Goal: Task Accomplishment & Management: Use online tool/utility

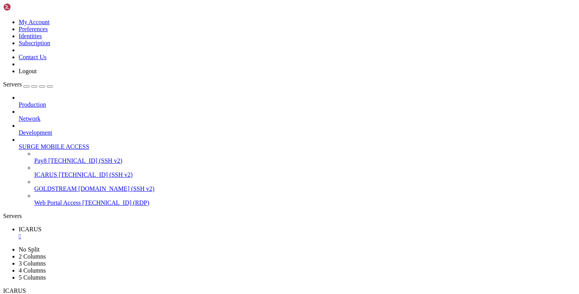
click at [48, 206] on div "Production Network Development SURGE MOBILE ACCESS Pay8 [TECHNICAL_ID] (SSH v2)…" at bounding box center [289, 150] width 573 height 112
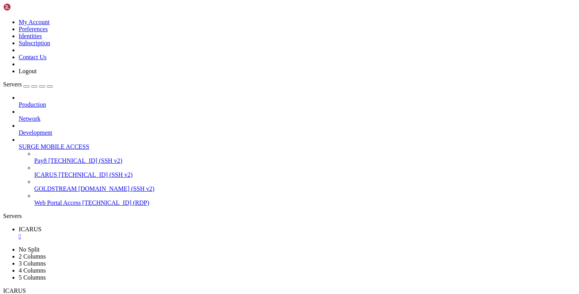
click at [13, 206] on div "Production Network Development SURGE MOBILE ACCESS Pay8 [TECHNICAL_ID] (SSH v2)…" at bounding box center [289, 150] width 573 height 112
click at [3, 246] on link at bounding box center [3, 246] width 0 height 0
click at [3, 19] on icon at bounding box center [3, 19] width 0 height 0
click at [48, 32] on link "Preferences" at bounding box center [33, 29] width 29 height 7
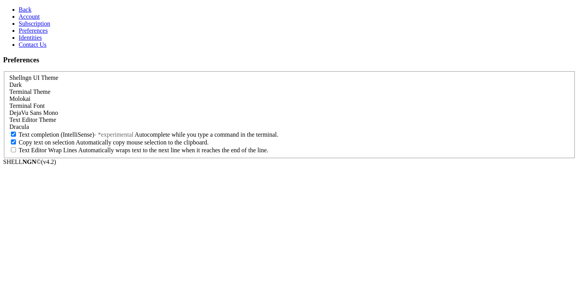
click at [24, 11] on span "Back" at bounding box center [25, 9] width 13 height 7
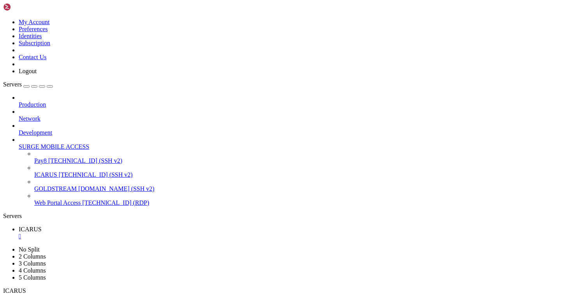
click at [34, 10] on img at bounding box center [25, 7] width 45 height 8
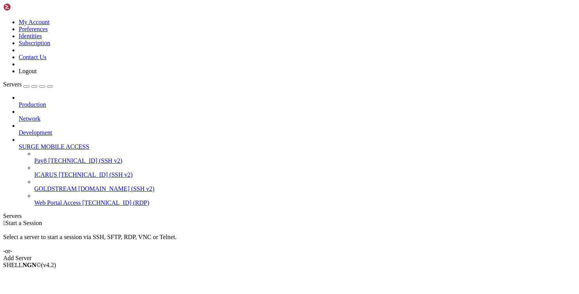
click at [53, 171] on span "ICARUS" at bounding box center [45, 174] width 23 height 7
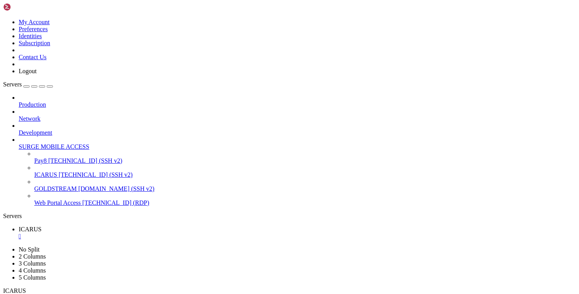
drag, startPoint x: 154, startPoint y: 575, endPoint x: 174, endPoint y: 574, distance: 20.7
drag, startPoint x: 144, startPoint y: 576, endPoint x: 185, endPoint y: 575, distance: 40.5
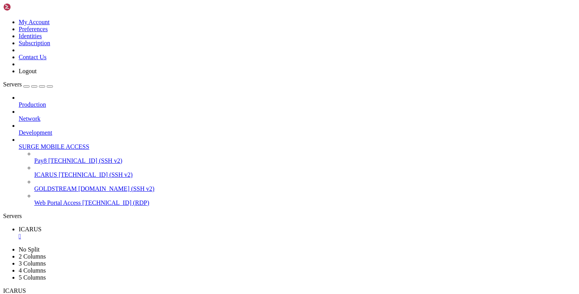
click at [53, 157] on span "[TECHNICAL_ID] (SSH v2)" at bounding box center [85, 160] width 74 height 7
click at [55, 157] on span "[TECHNICAL_ID] (SSH v2)" at bounding box center [85, 160] width 74 height 7
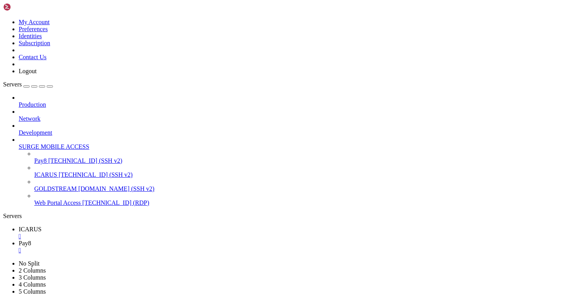
scroll to position [0, 0]
click at [136, 233] on div "" at bounding box center [298, 236] width 558 height 7
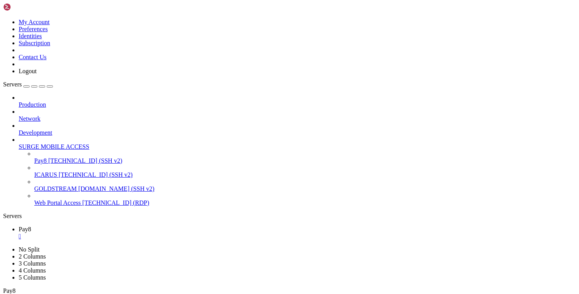
drag, startPoint x: 143, startPoint y: 595, endPoint x: 188, endPoint y: 594, distance: 45.2
copy x-row "54.164.50.41"
click at [131, 233] on div "" at bounding box center [298, 236] width 558 height 7
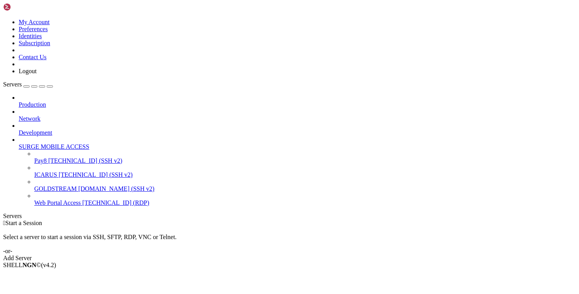
click at [59, 171] on span "[TECHNICAL_ID] (SSH v2)" at bounding box center [96, 174] width 74 height 7
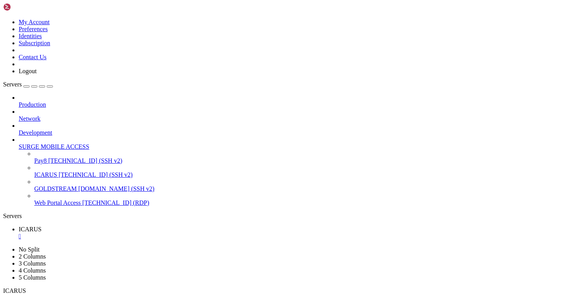
scroll to position [20, 0]
drag, startPoint x: 324, startPoint y: 578, endPoint x: 223, endPoint y: 480, distance: 140.5
